Goal: Task Accomplishment & Management: Complete application form

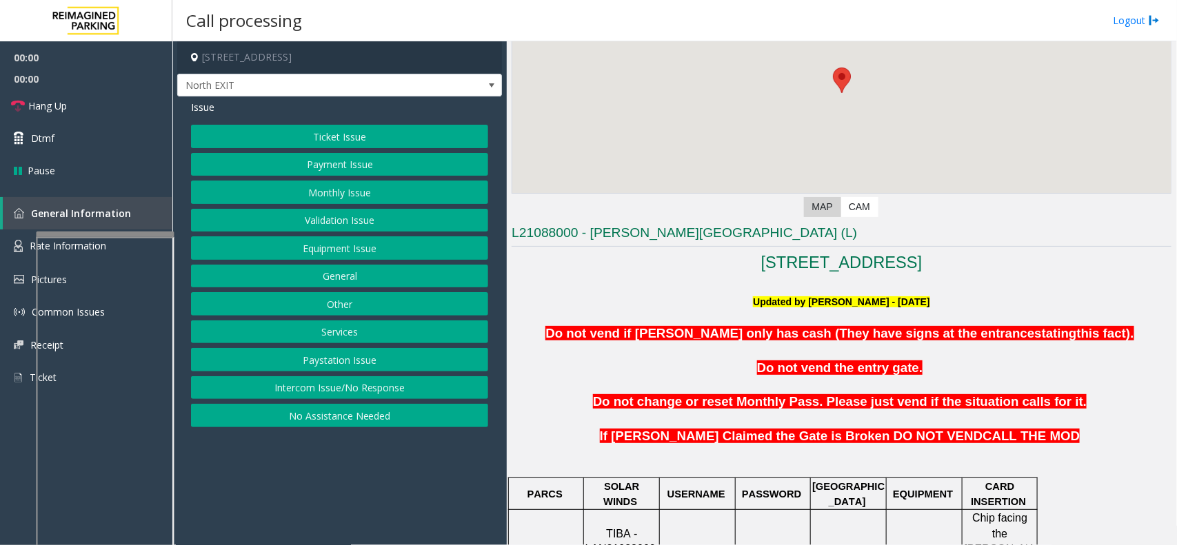
scroll to position [345, 0]
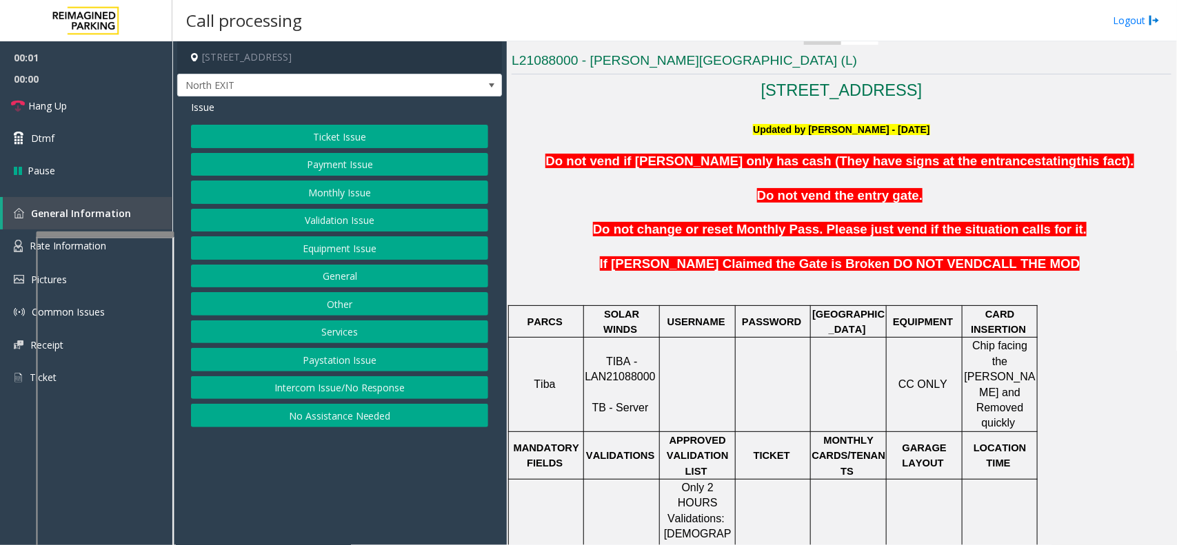
click at [613, 373] on p "TIBA - LAN21088000 TB - Server" at bounding box center [622, 385] width 74 height 62
click at [624, 362] on span "TIBA - LAN21088000" at bounding box center [620, 369] width 70 height 27
copy p "LAN21088000"
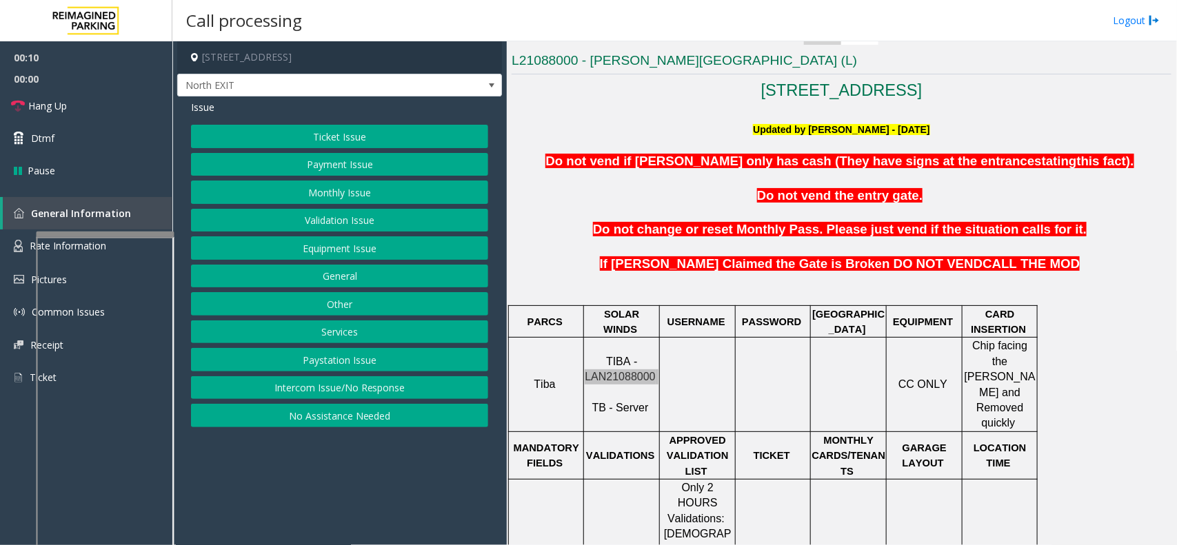
scroll to position [258, 0]
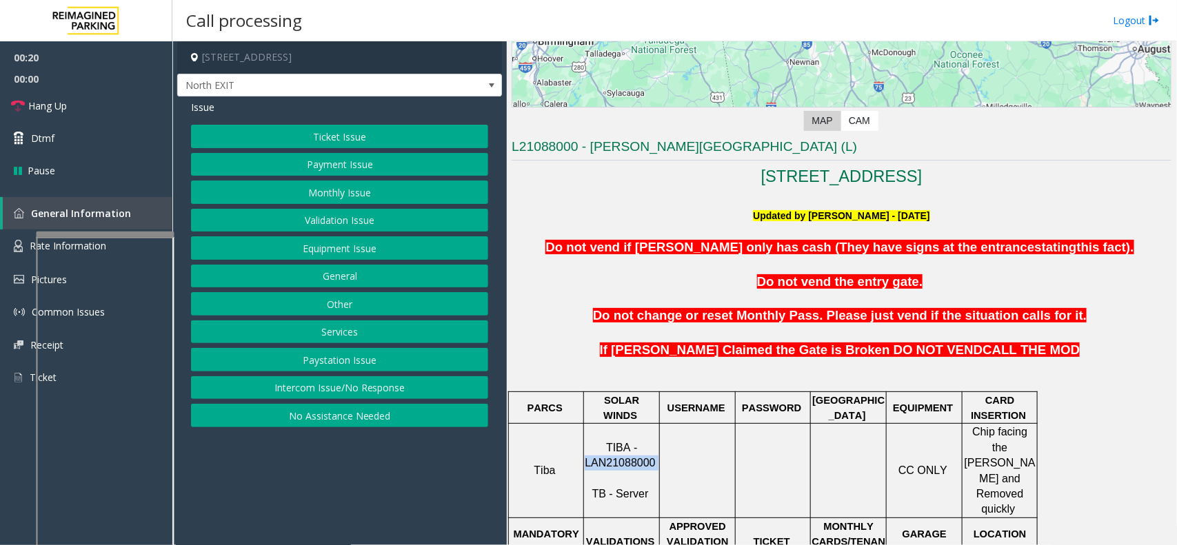
click at [407, 341] on button "Services" at bounding box center [339, 332] width 297 height 23
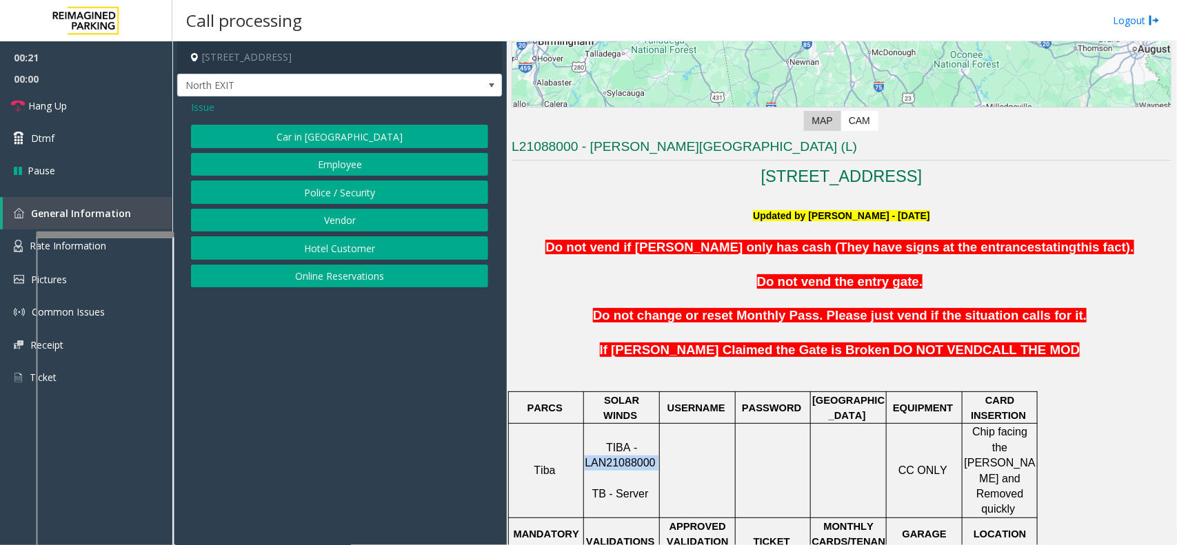
click at [378, 195] on button "Police / Security" at bounding box center [339, 192] width 297 height 23
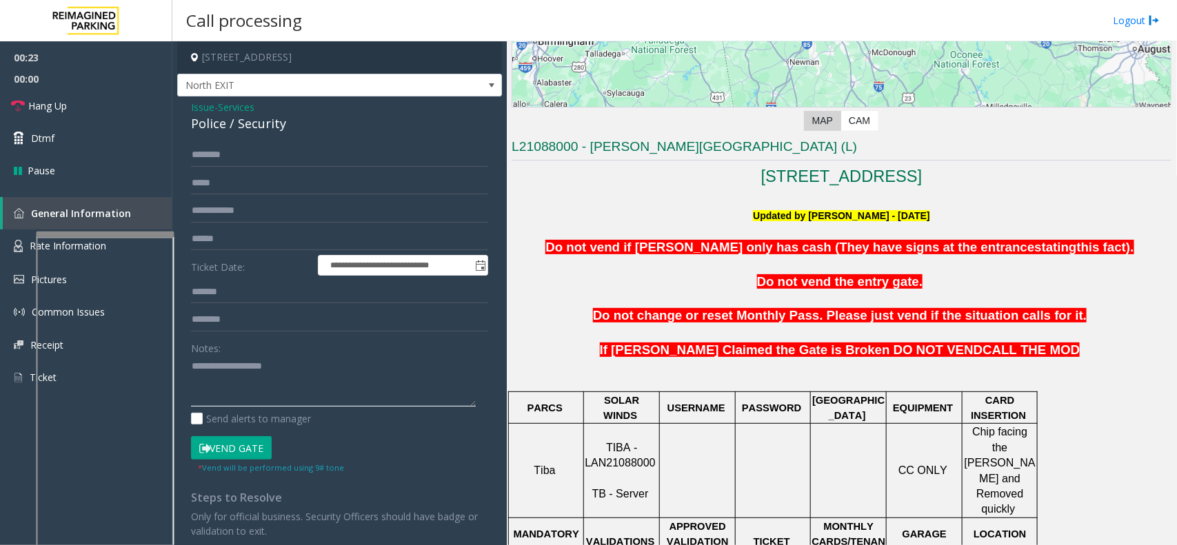
click at [231, 370] on textarea at bounding box center [333, 382] width 285 height 52
type textarea "**********"
click at [222, 167] on form "**********" at bounding box center [339, 308] width 297 height 331
click at [230, 160] on input "text" at bounding box center [339, 154] width 297 height 23
type input "*"
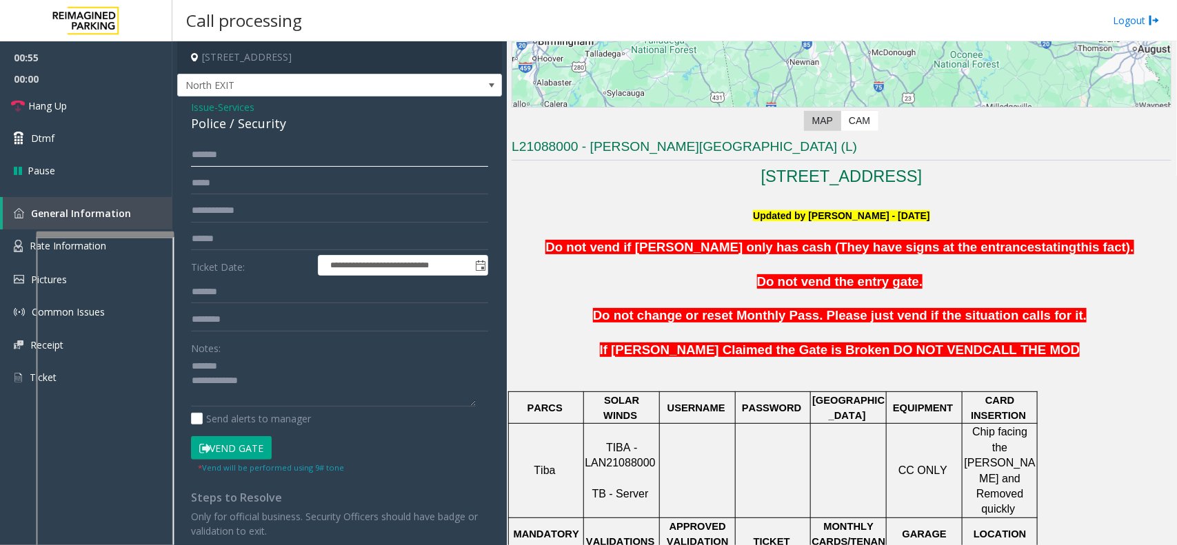
type input "*******"
click at [243, 443] on button "Vend Gate" at bounding box center [231, 447] width 81 height 23
click at [239, 125] on div "Police / Security" at bounding box center [339, 123] width 297 height 19
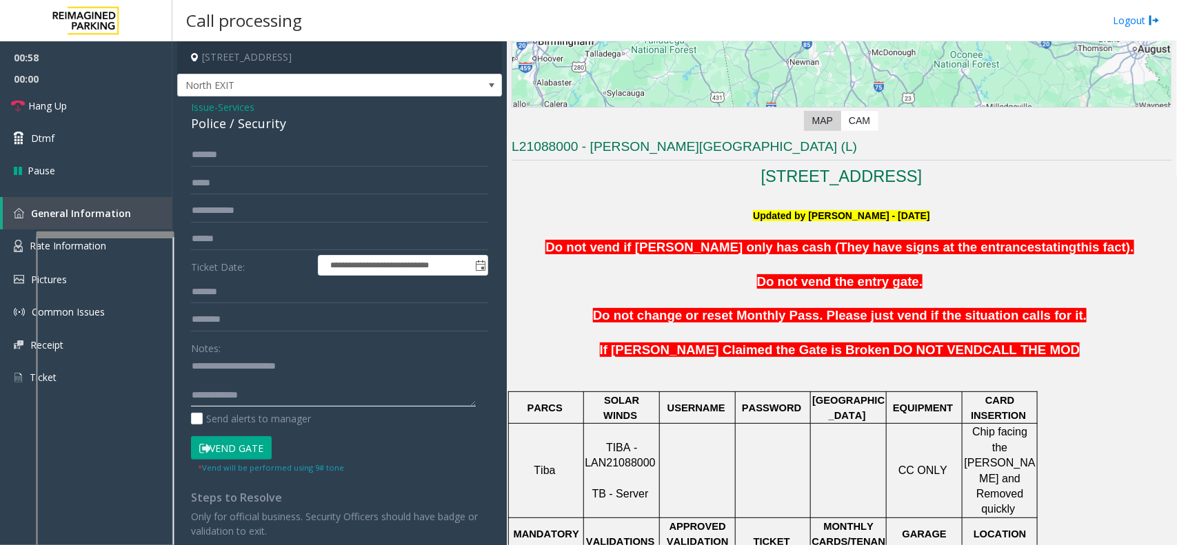
click at [301, 378] on textarea at bounding box center [333, 382] width 285 height 52
click at [295, 393] on textarea at bounding box center [333, 382] width 285 height 52
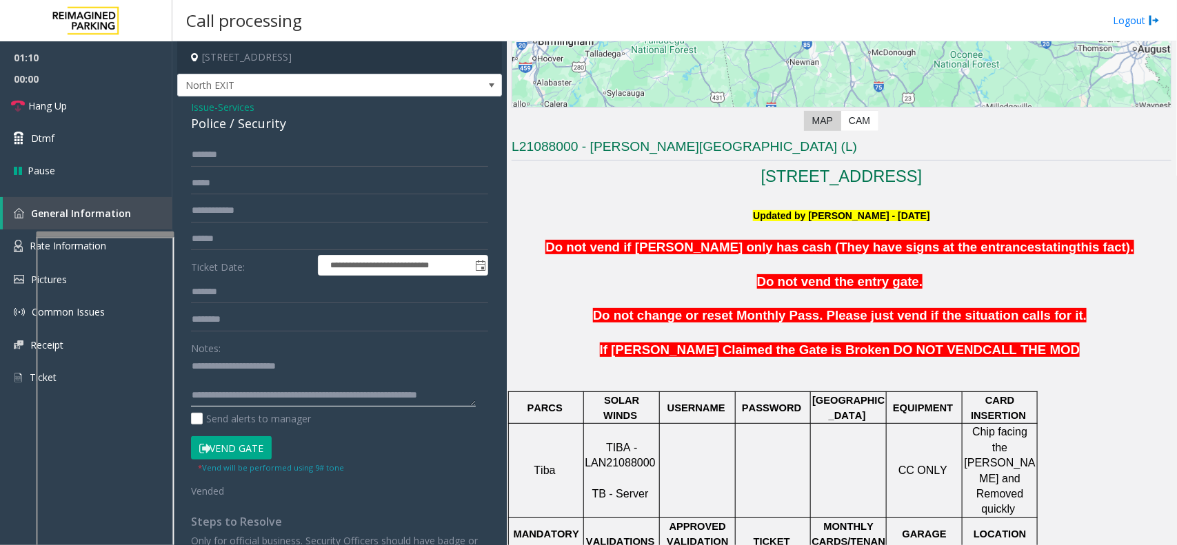
scroll to position [10, 0]
drag, startPoint x: 102, startPoint y: 107, endPoint x: 105, endPoint y: 114, distance: 7.4
click at [102, 107] on link "Hang Up" at bounding box center [86, 106] width 172 height 32
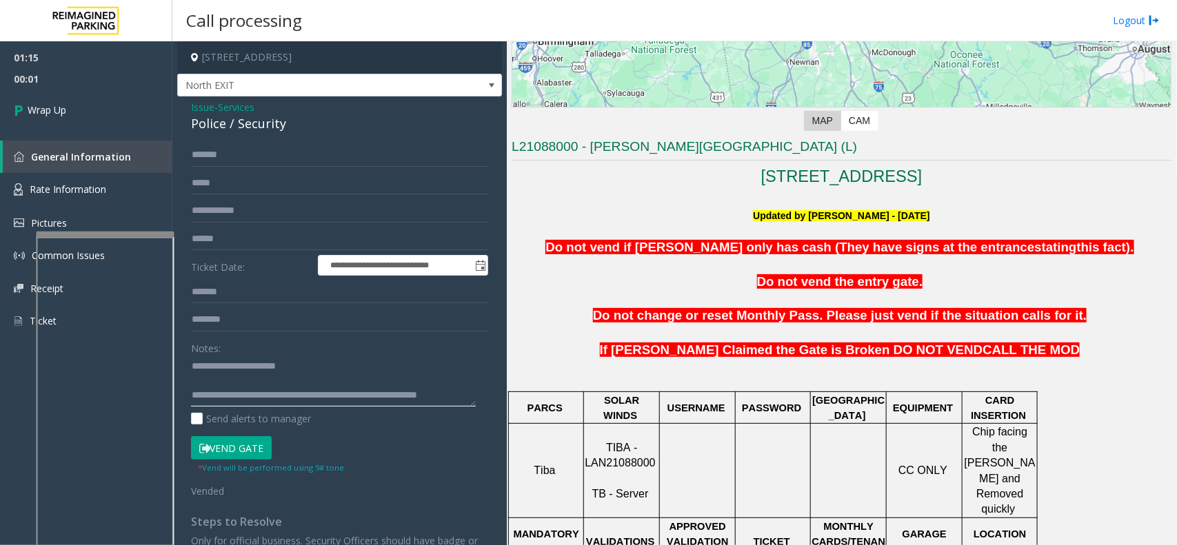
click at [318, 383] on textarea at bounding box center [333, 382] width 285 height 52
type textarea "**********"
click at [104, 105] on link "Wrap Up" at bounding box center [86, 110] width 172 height 41
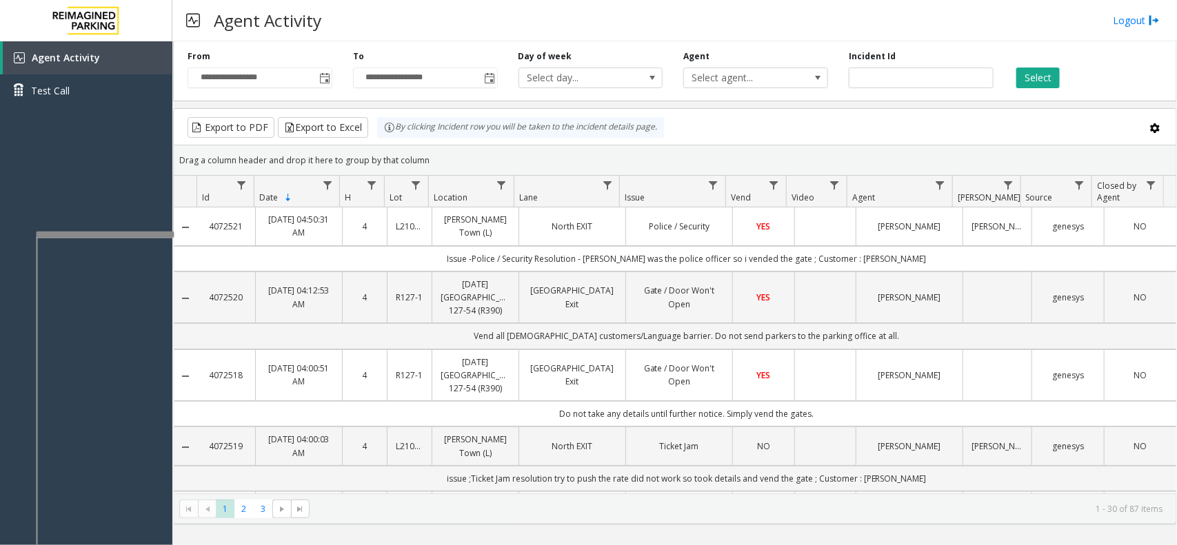
click at [1137, 11] on div "Agent Activity Logout" at bounding box center [674, 20] width 1004 height 41
click at [1135, 17] on link "Logout" at bounding box center [1135, 20] width 47 height 14
